Goal: Communication & Community: Answer question/provide support

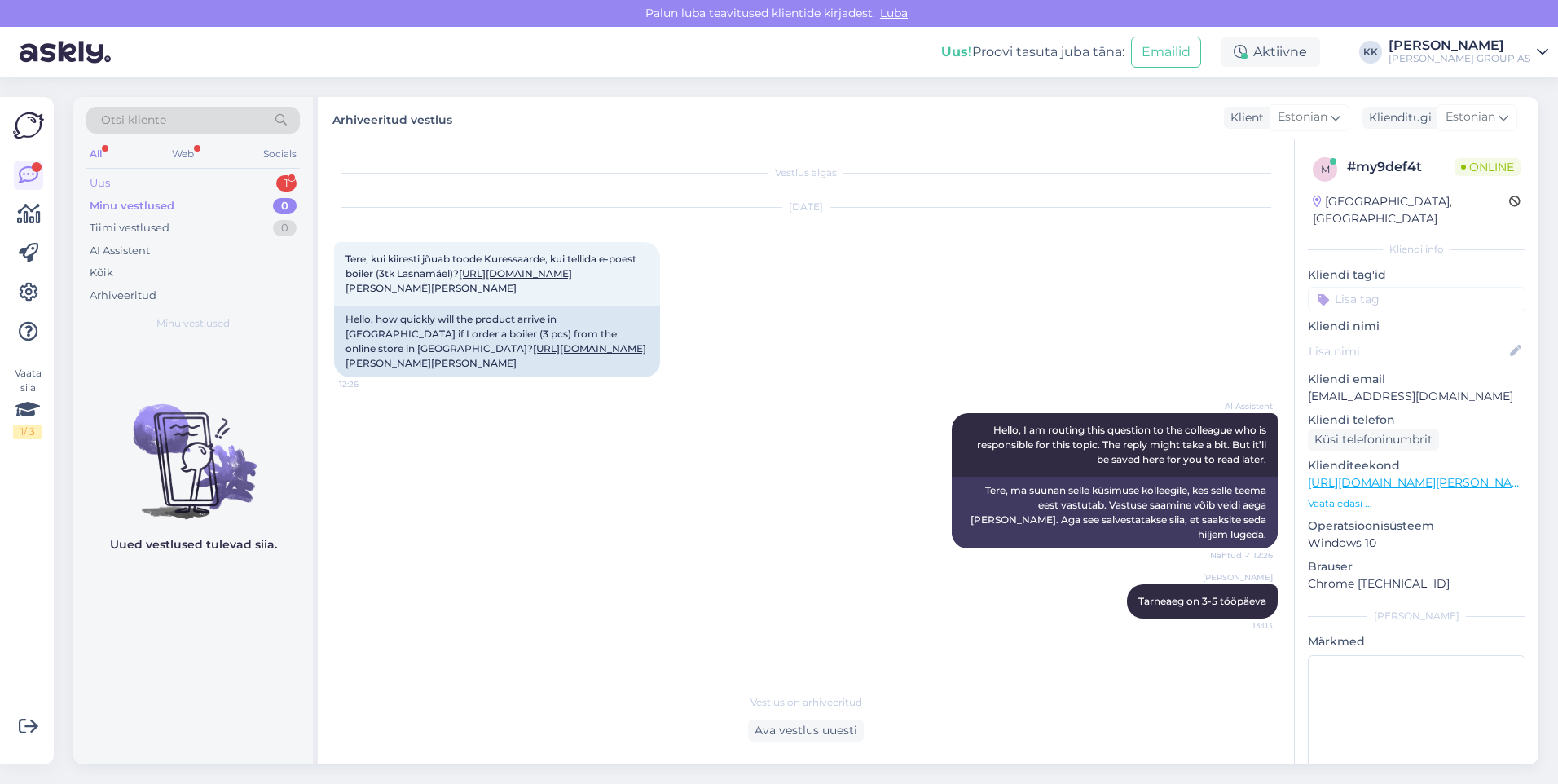
click at [129, 183] on div "Uus 1" at bounding box center [193, 184] width 213 height 23
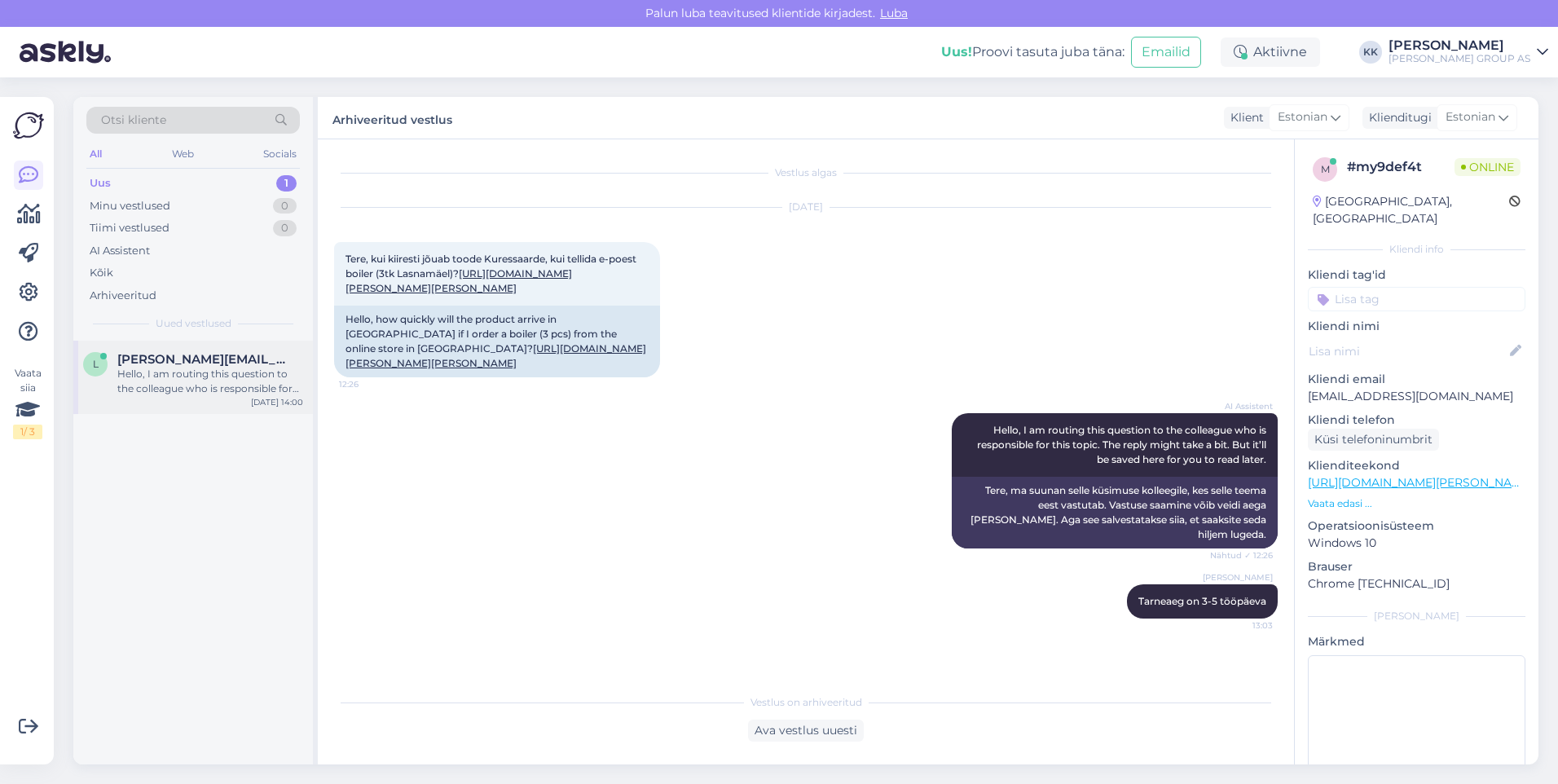
click at [200, 366] on div "Hello, I am routing this question to the colleague who is responsible for this …" at bounding box center [209, 381] width 186 height 29
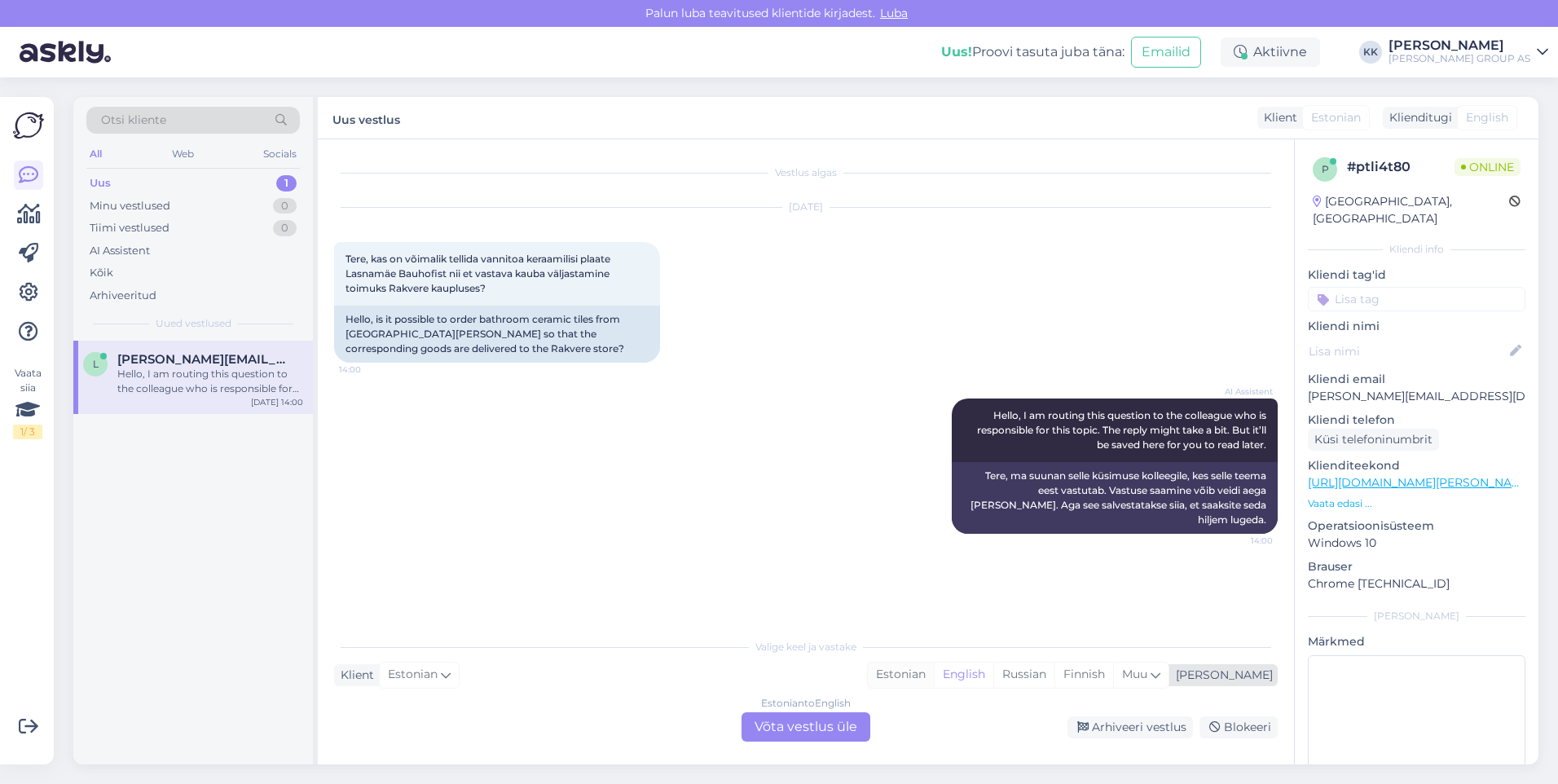
click at [934, 675] on div "Estonian" at bounding box center [900, 675] width 66 height 25
click at [808, 723] on div "Estonian to Estonian Võta vestlus üle" at bounding box center [805, 726] width 128 height 29
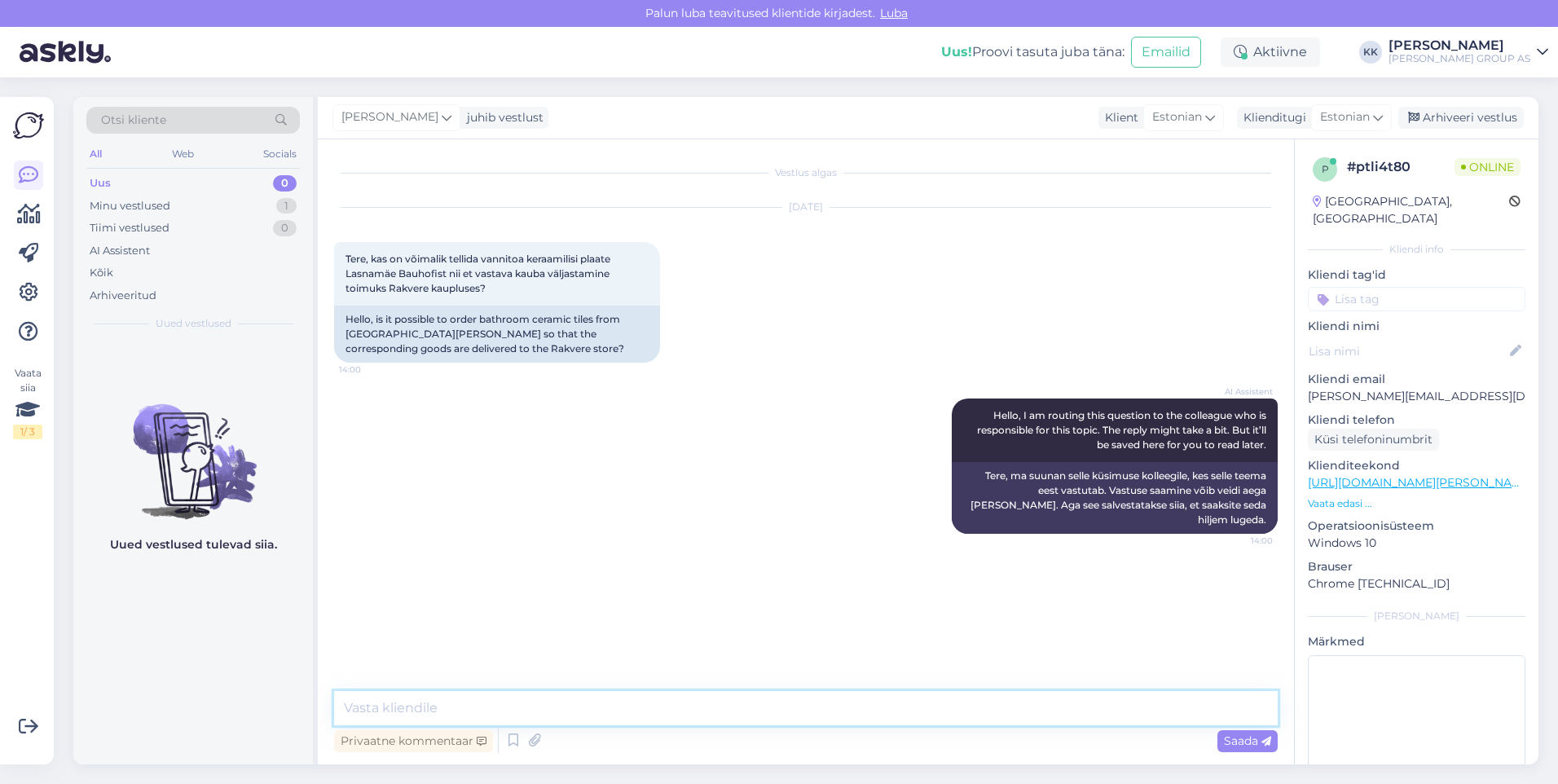
click at [405, 709] on textarea at bounding box center [806, 708] width 944 height 34
type textarea "S"
type textarea "Transport on läbi e-[PERSON_NAME] [PERSON_NAME] ikkagi tasuline. Sel juhul tule…"
click at [1242, 738] on span "Saada" at bounding box center [1248, 740] width 48 height 14
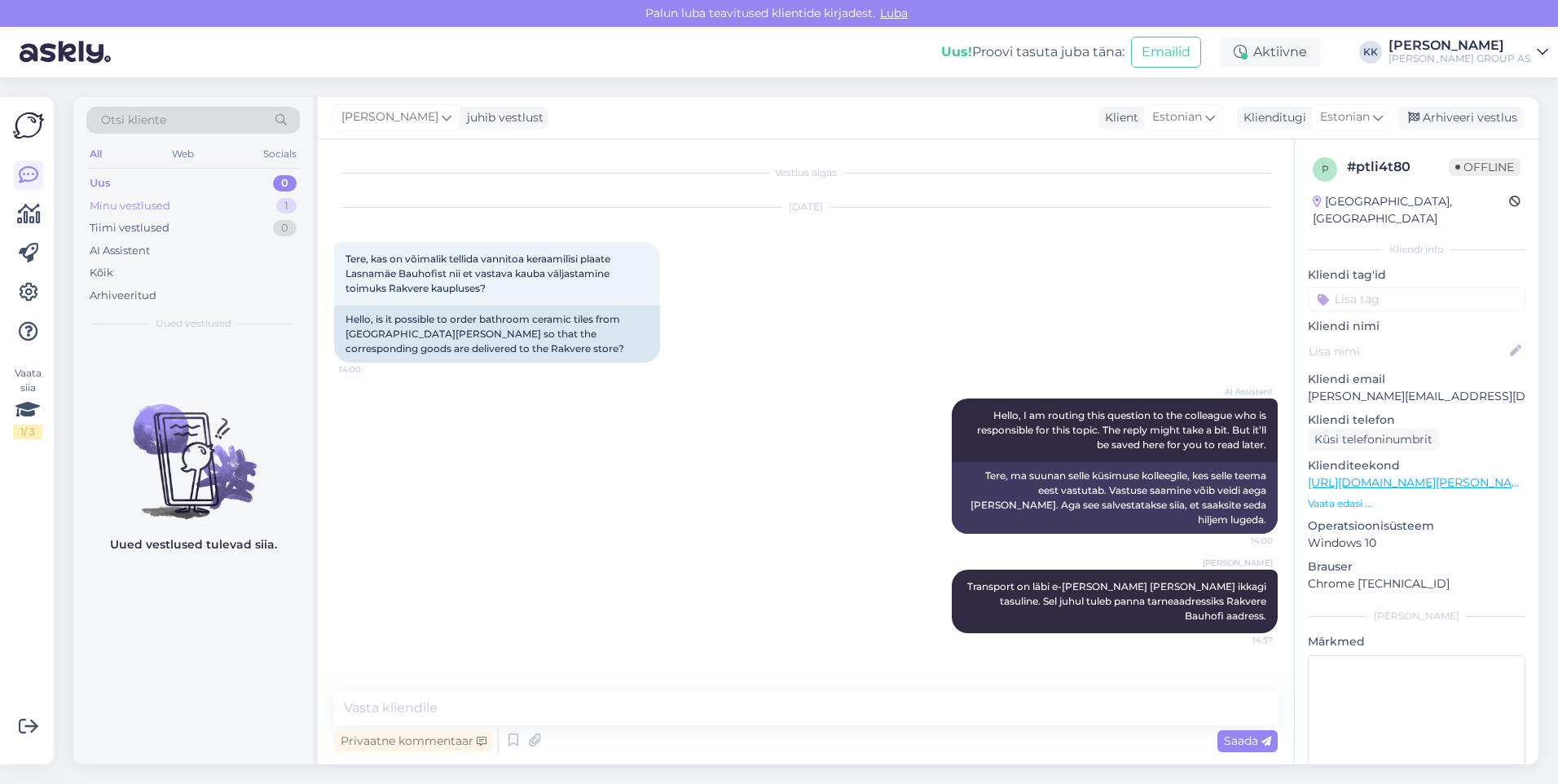
click at [127, 202] on div "Minu vestlused" at bounding box center [129, 206] width 81 height 16
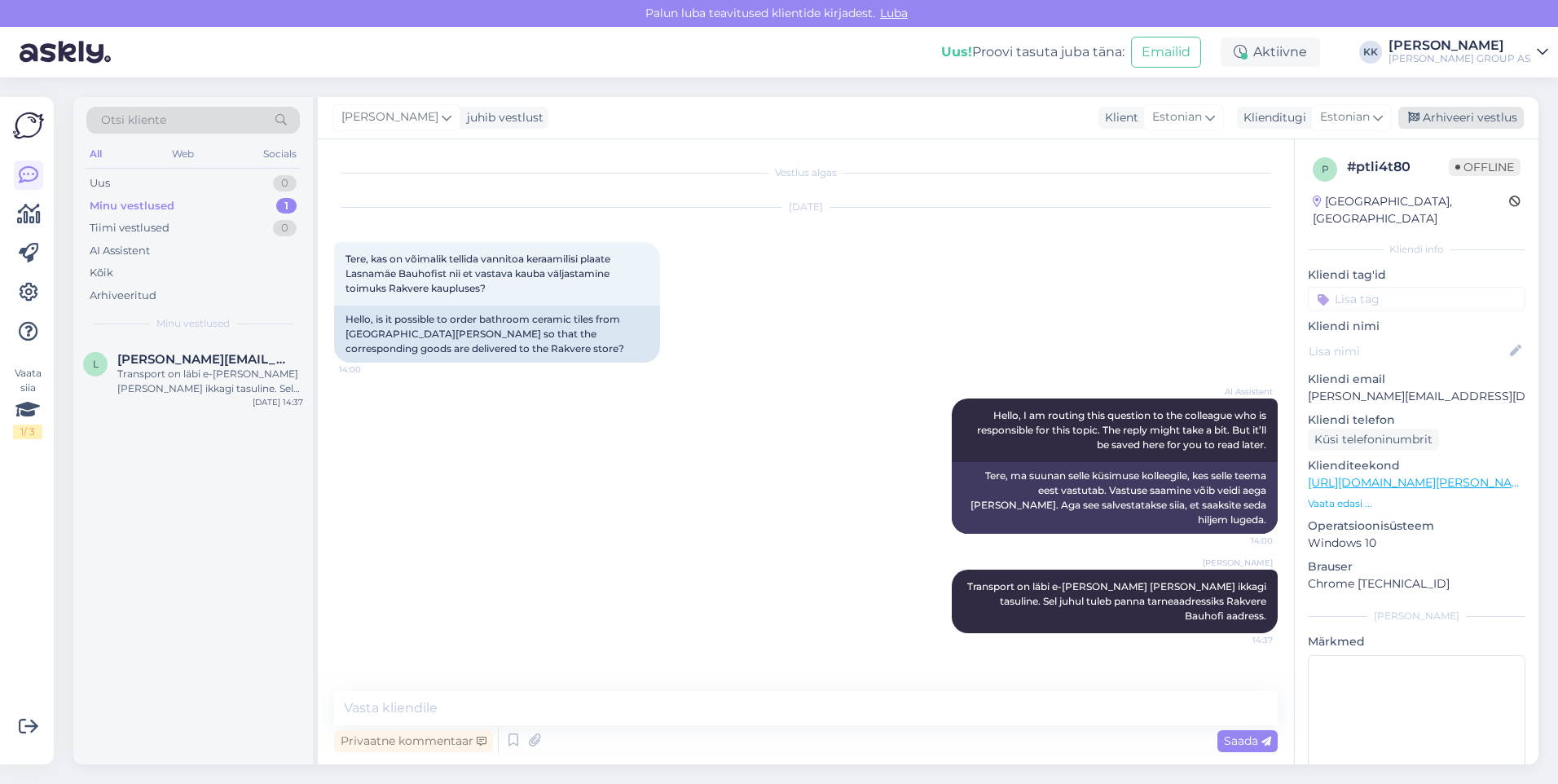
click at [1450, 114] on div "Arhiveeri vestlus" at bounding box center [1461, 117] width 126 height 22
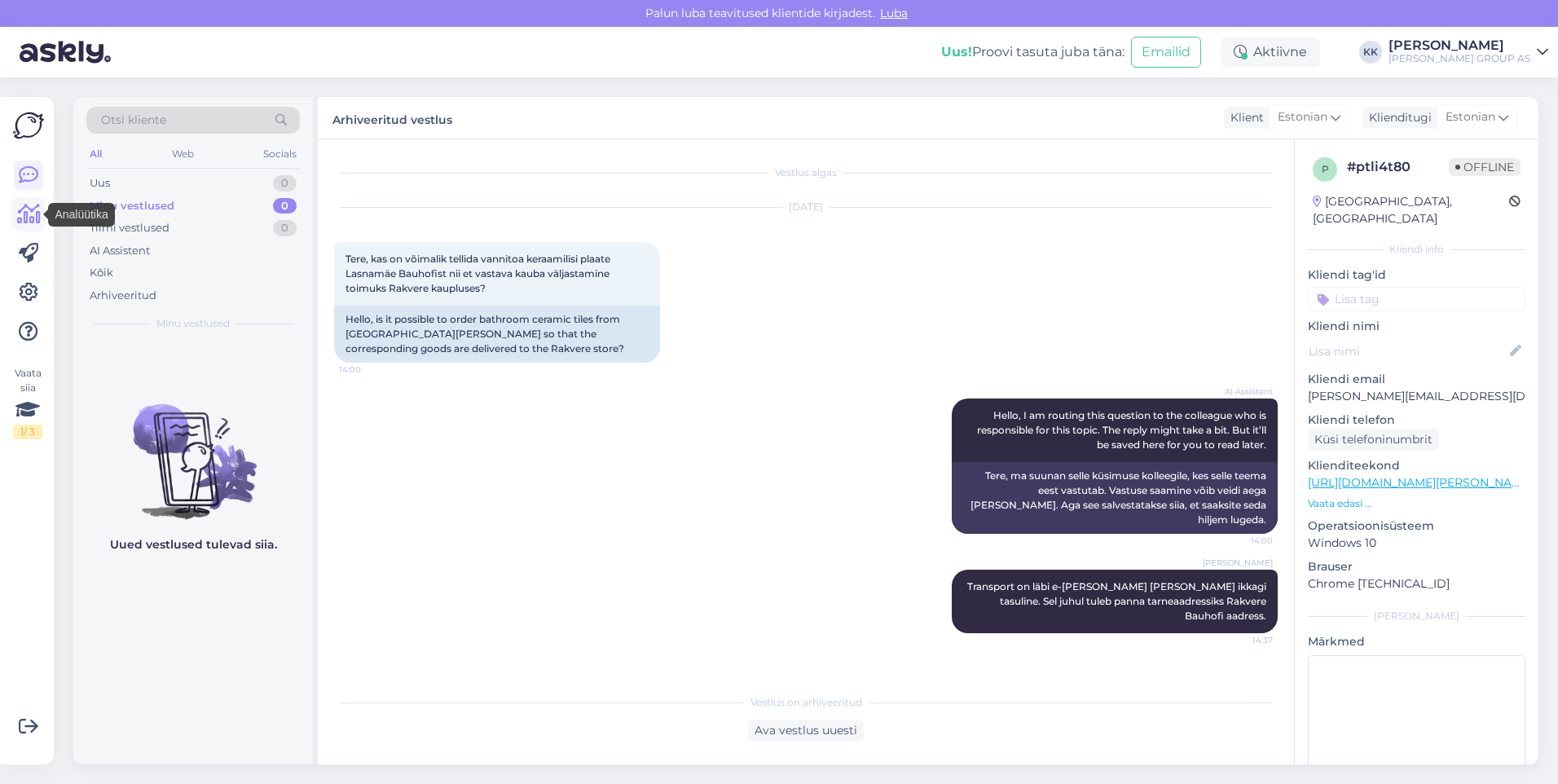
click at [28, 213] on icon at bounding box center [29, 214] width 24 height 20
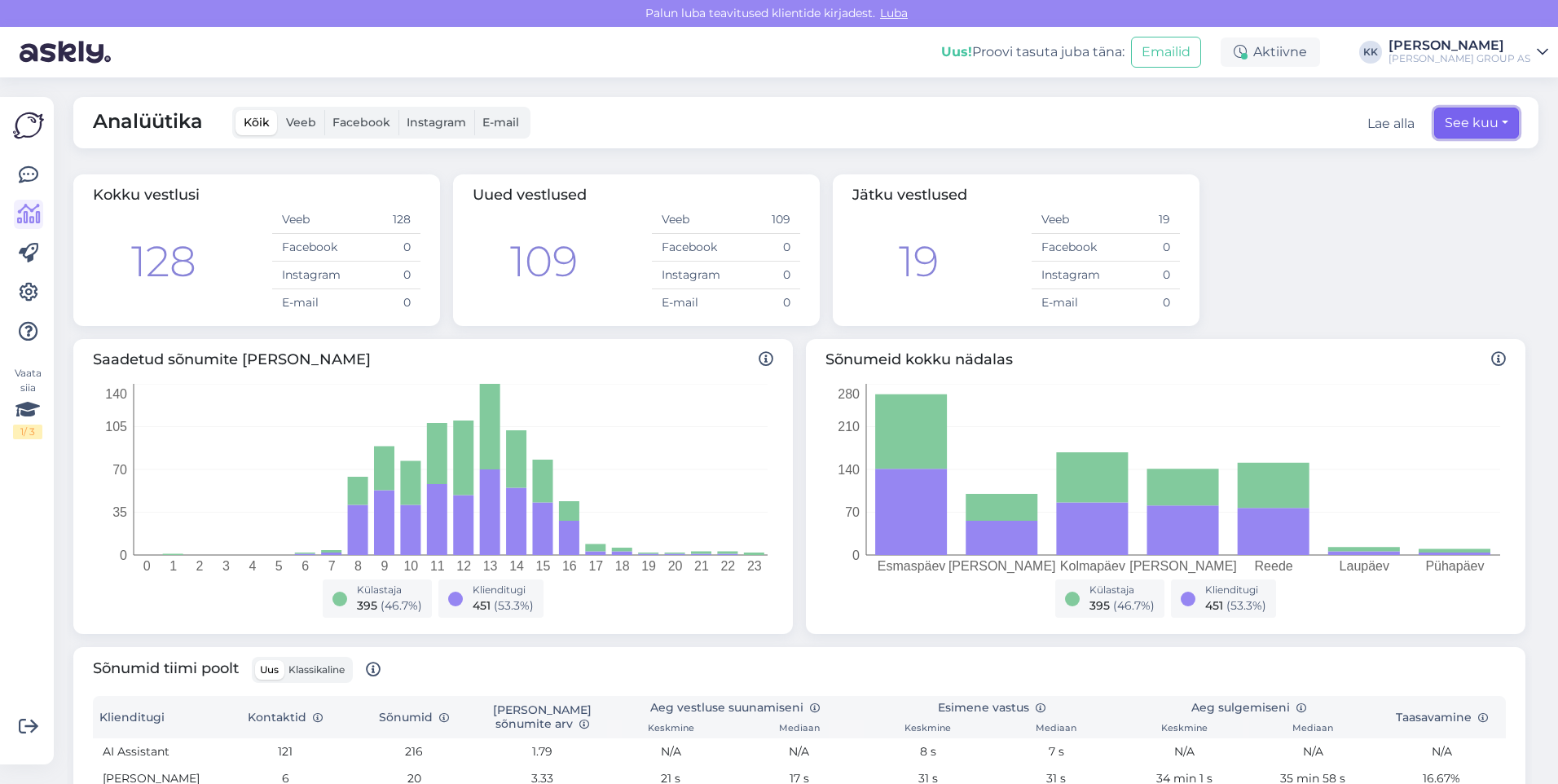
click at [1450, 126] on button "See kuu" at bounding box center [1476, 123] width 85 height 31
select select "9"
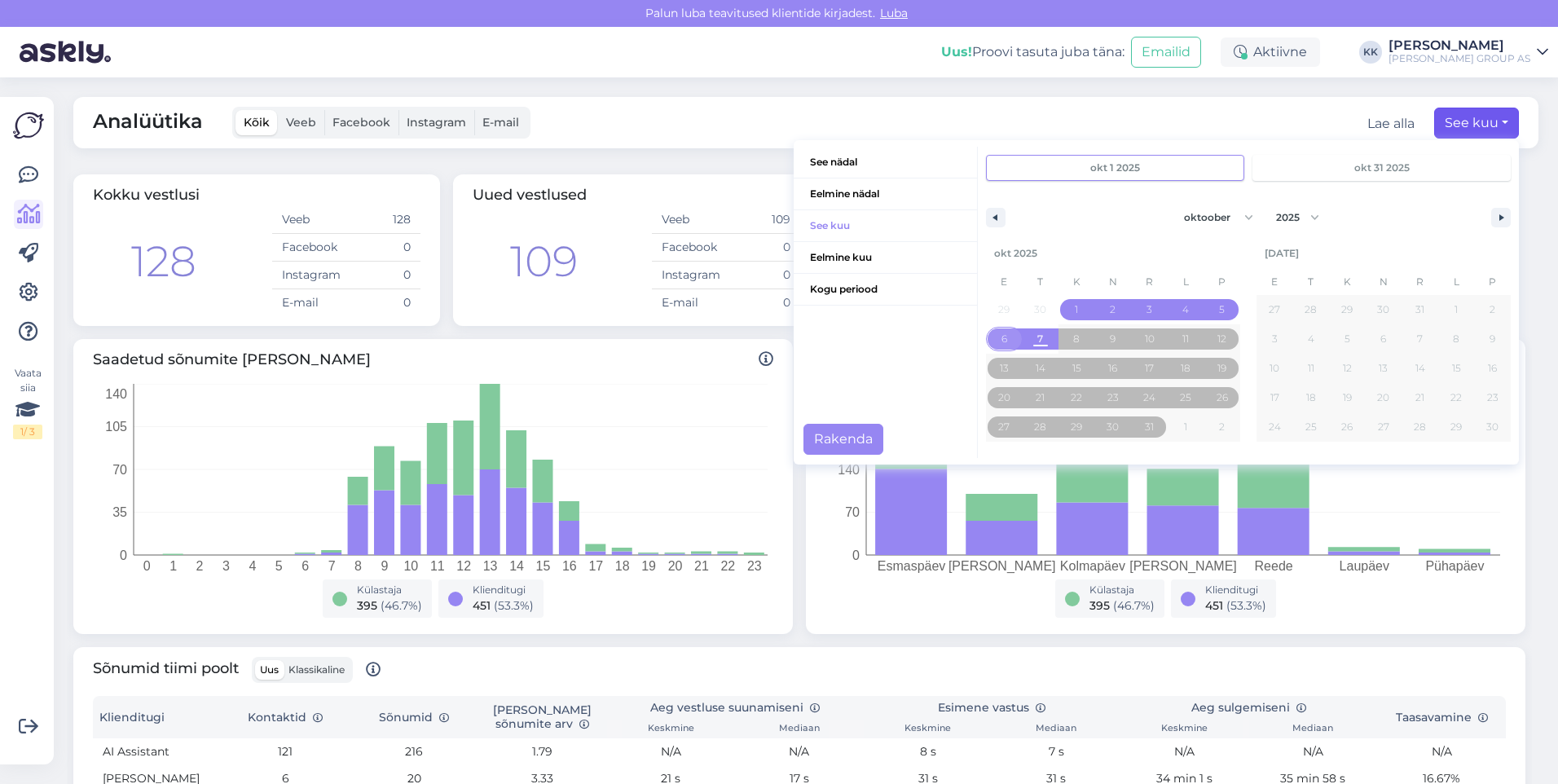
click at [986, 332] on span "6" at bounding box center [1004, 339] width 37 height 21
type input "[DATE]"
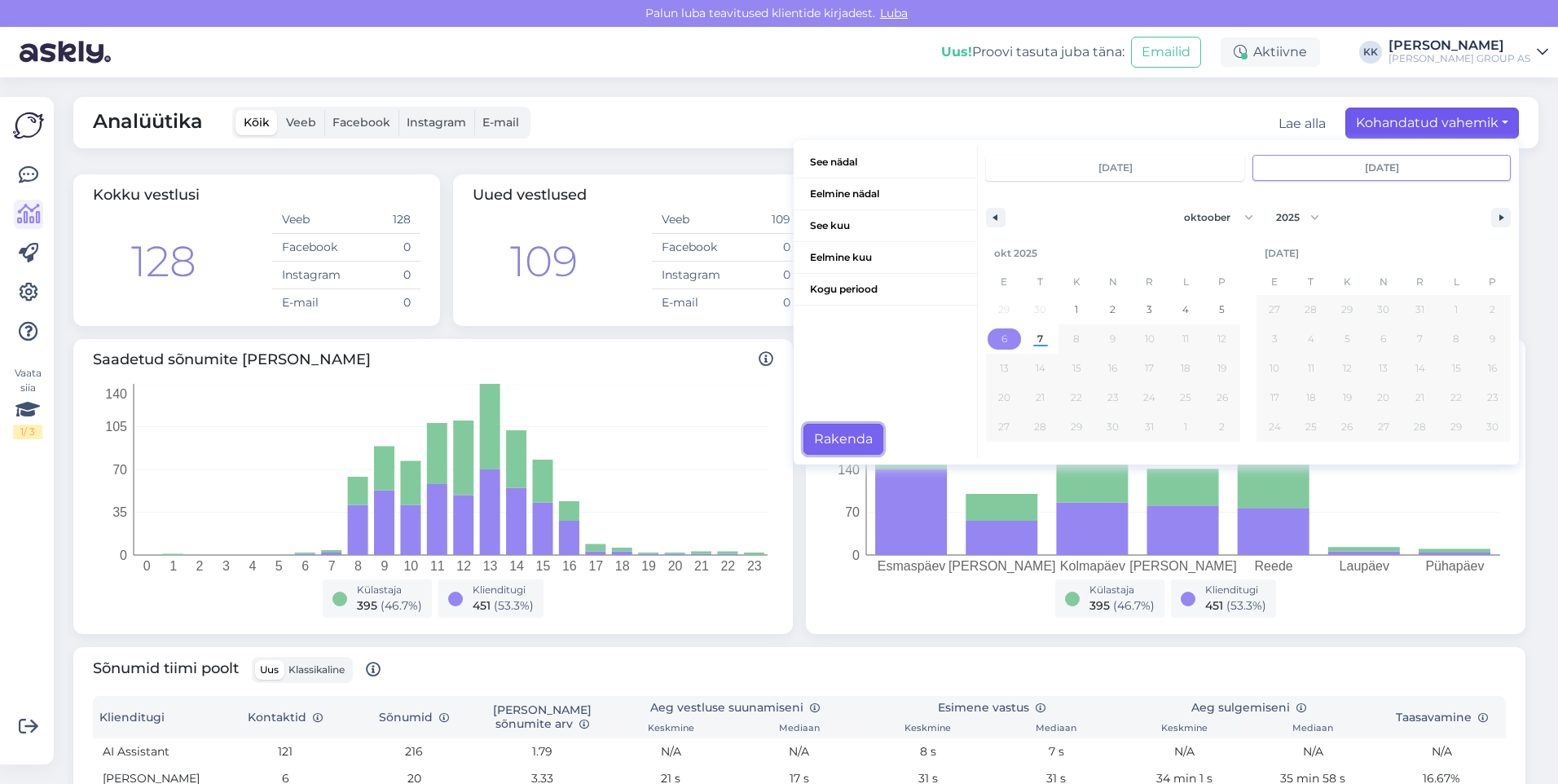
click at [818, 432] on button "Rakenda" at bounding box center [843, 439] width 80 height 31
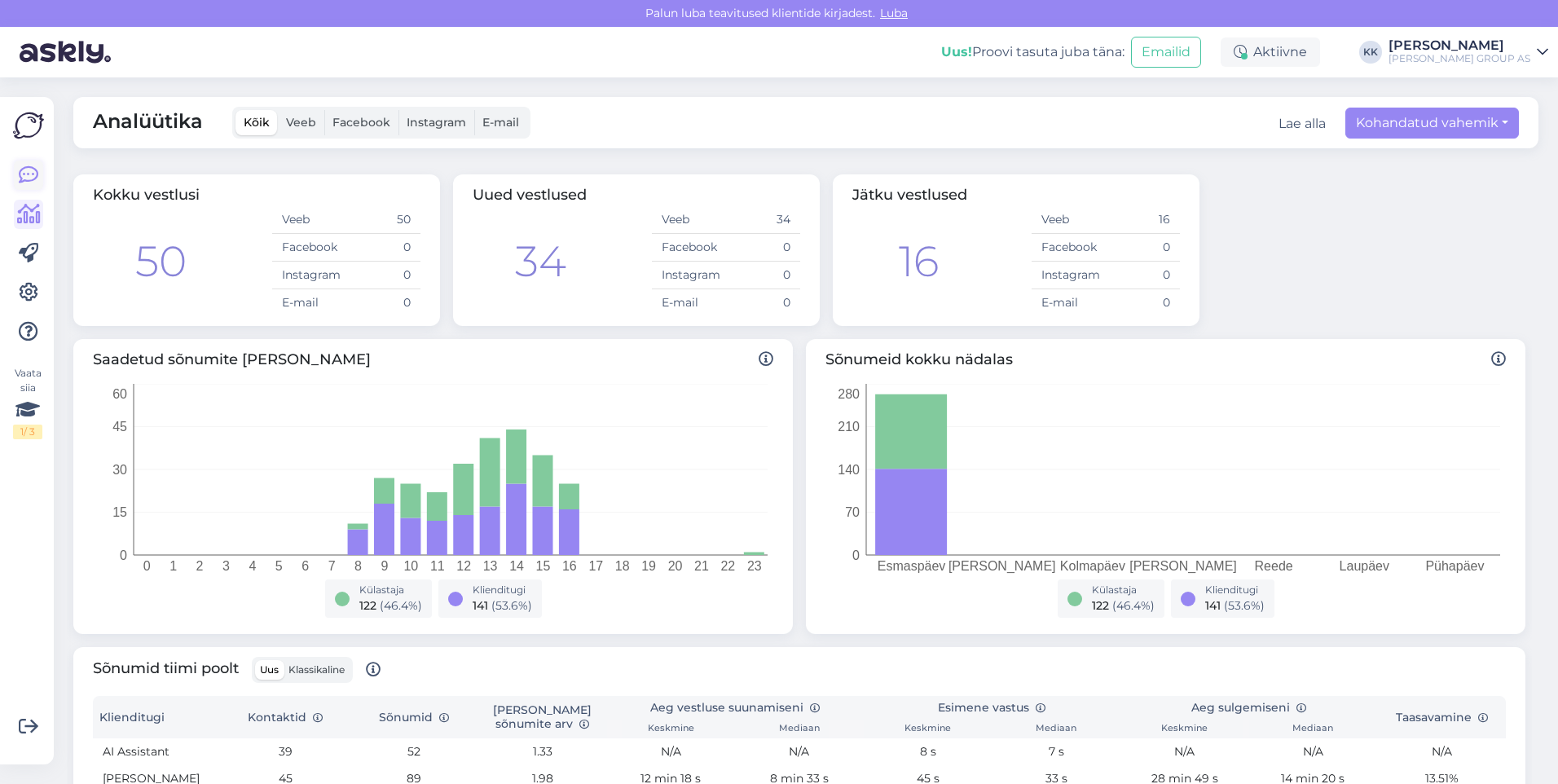
click at [31, 170] on icon at bounding box center [29, 175] width 20 height 20
